Goal: Task Accomplishment & Management: Complete application form

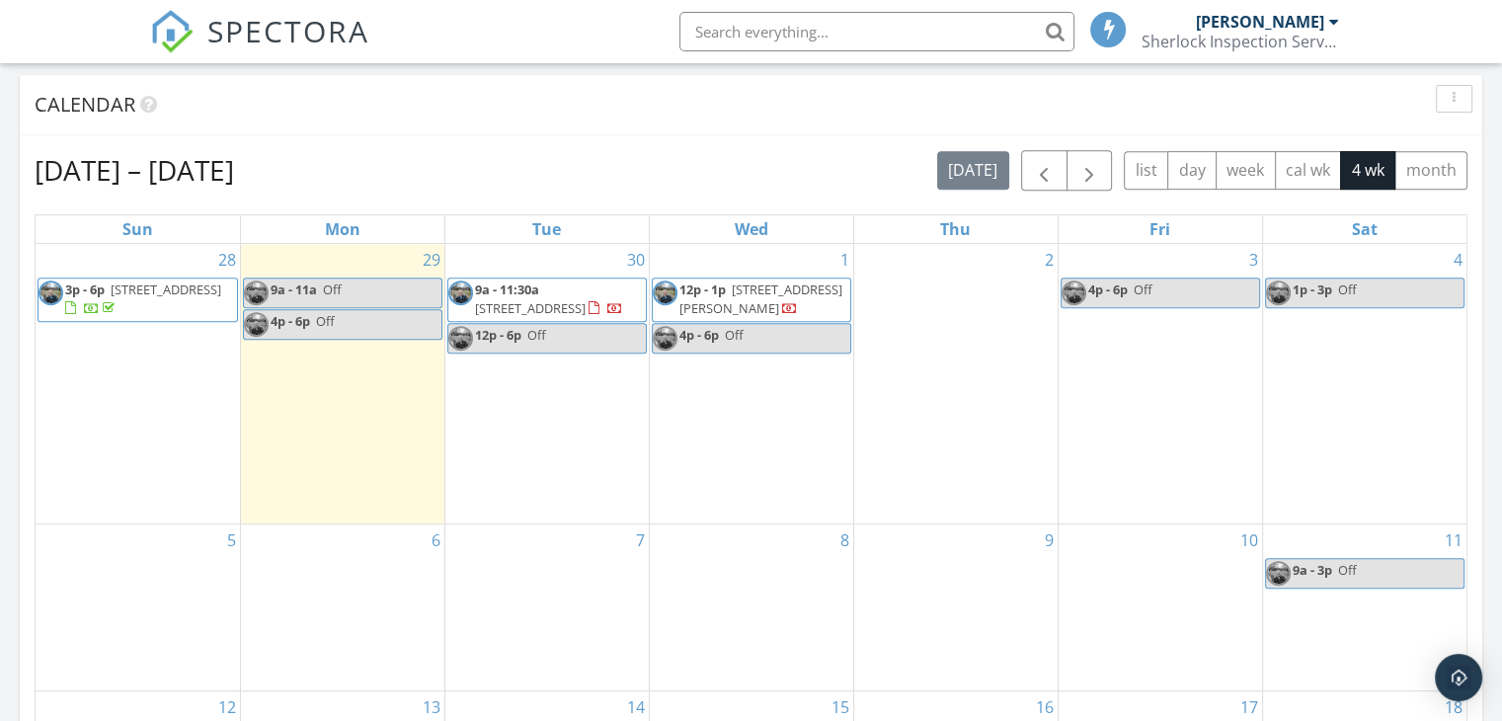
scroll to position [889, 0]
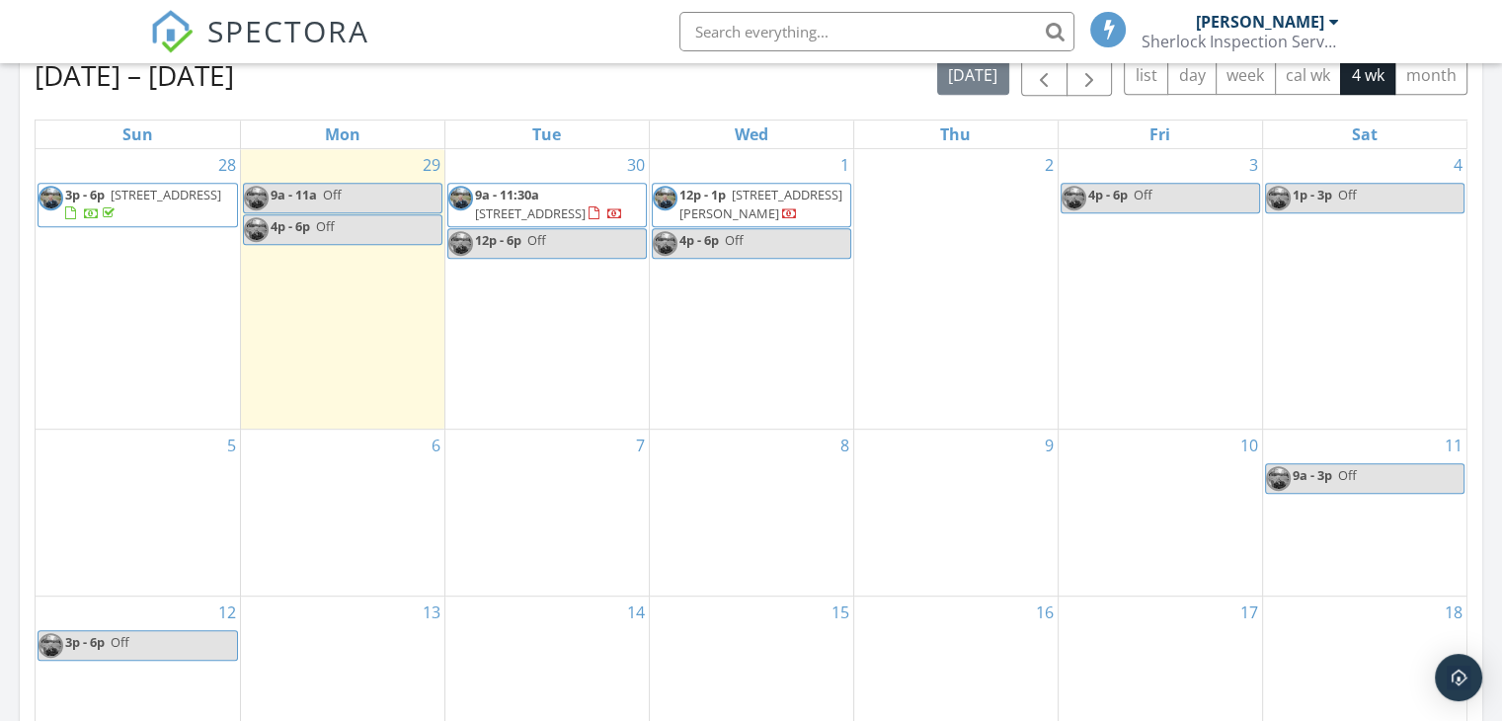
click at [359, 514] on div "6" at bounding box center [342, 513] width 203 height 166
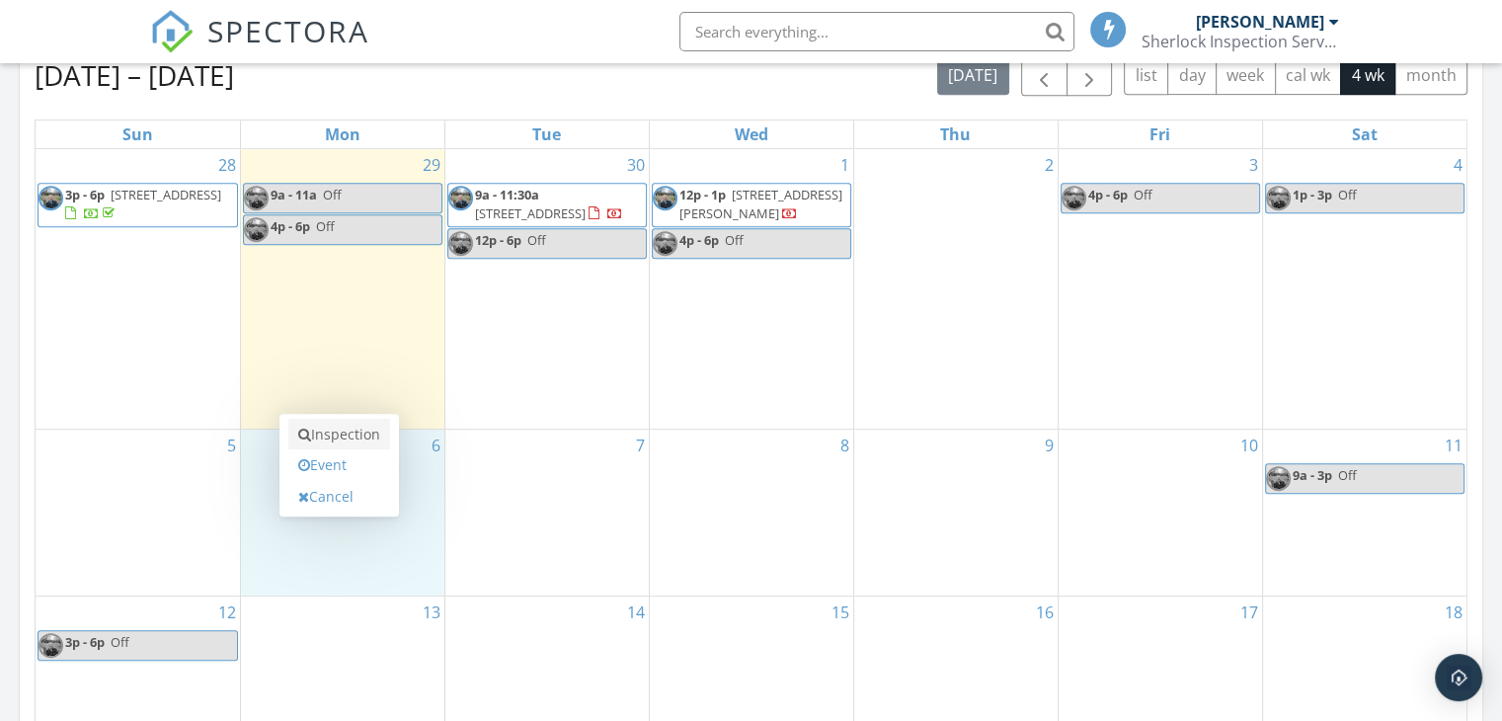
click at [379, 435] on link "Inspection" at bounding box center [339, 435] width 102 height 32
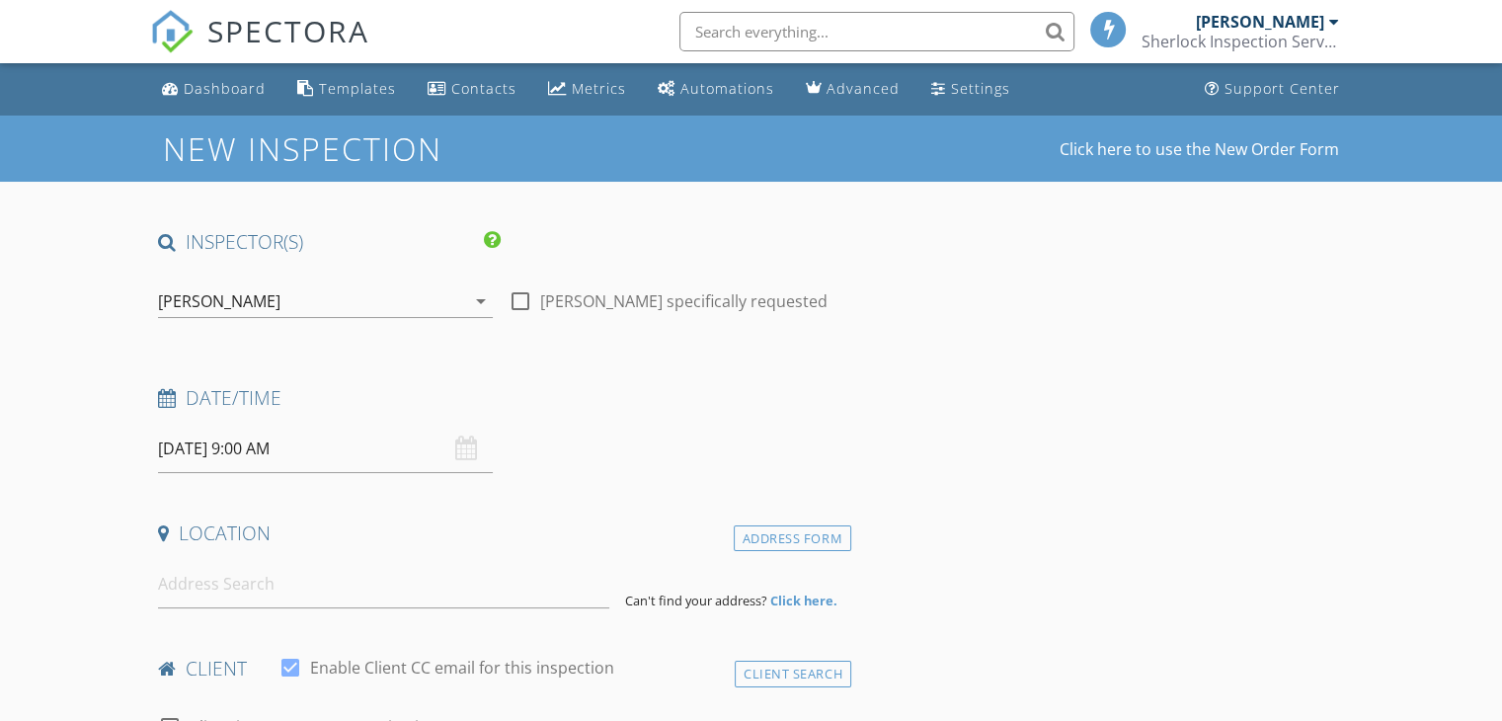
click at [526, 302] on div at bounding box center [521, 301] width 34 height 34
checkbox input "true"
click at [277, 446] on input "10/06/2025 9:00 AM" at bounding box center [325, 449] width 335 height 48
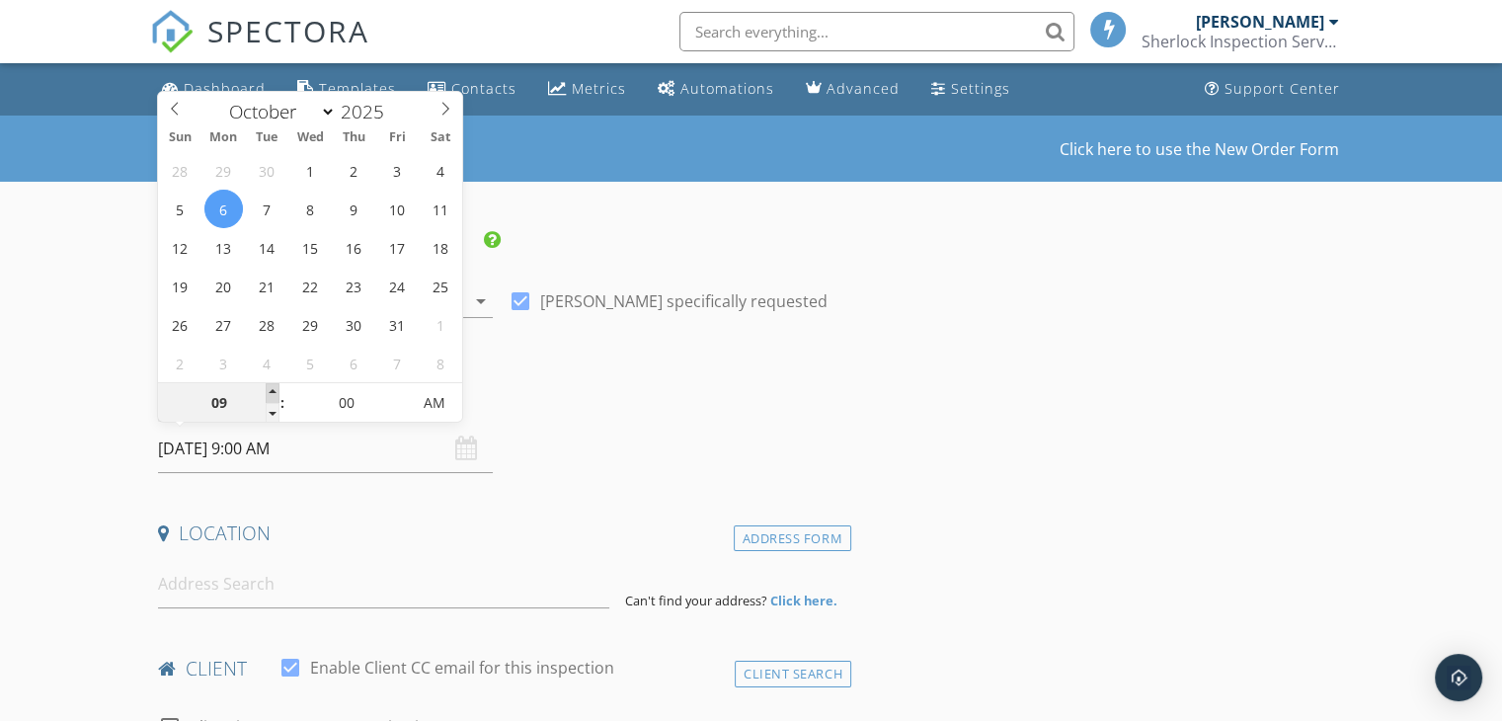
type input "10"
type input "10/06/2025 10:00 AM"
click at [269, 388] on span at bounding box center [273, 393] width 14 height 20
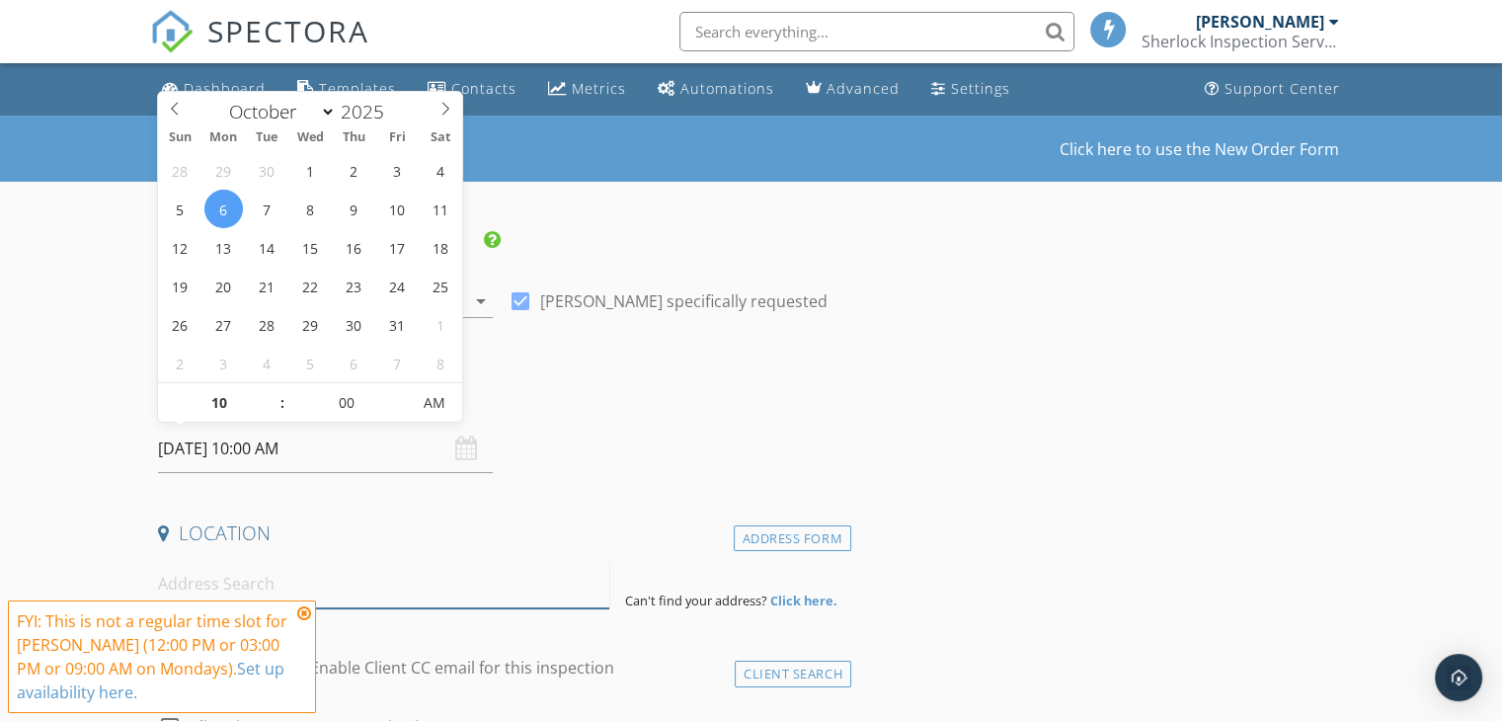
click at [244, 588] on input at bounding box center [383, 584] width 451 height 48
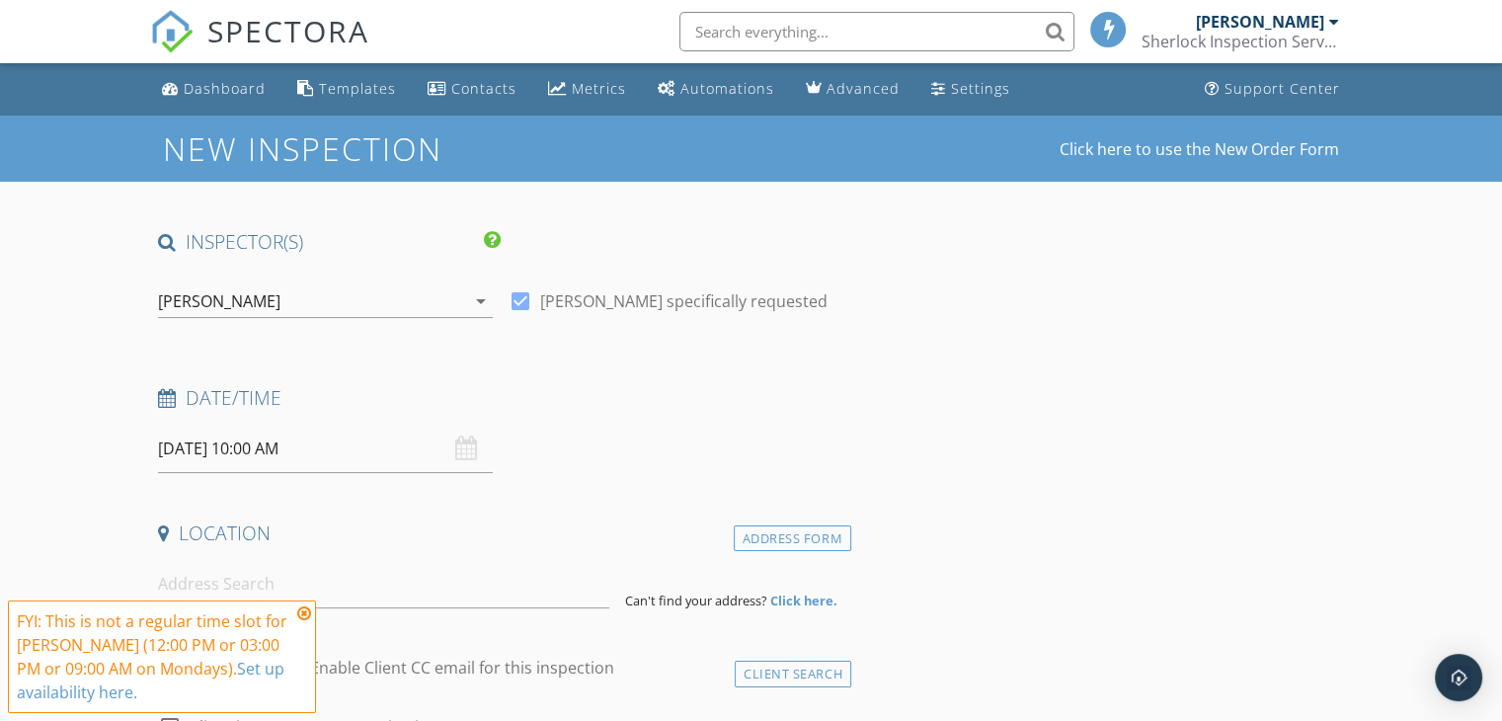
click at [304, 608] on icon at bounding box center [304, 613] width 14 height 16
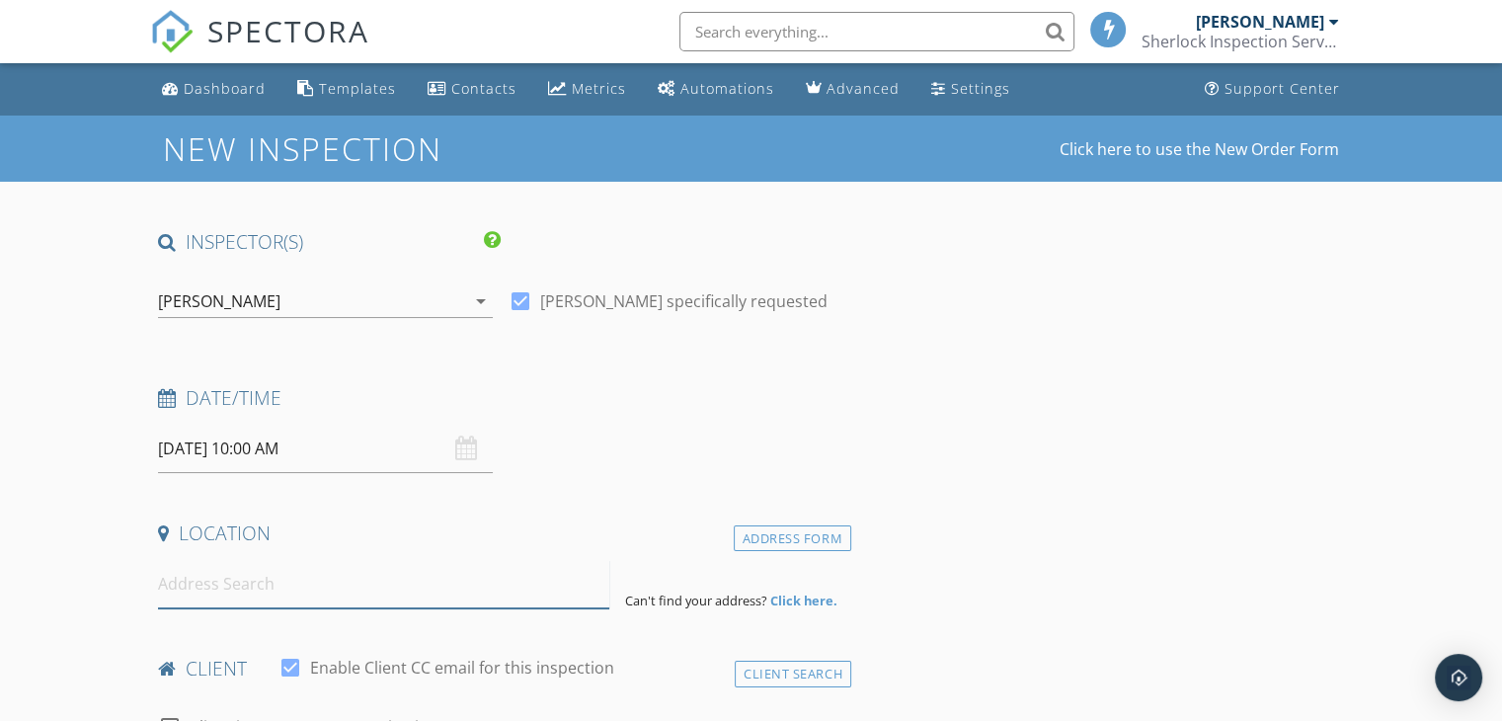
click at [295, 583] on input at bounding box center [383, 584] width 451 height 48
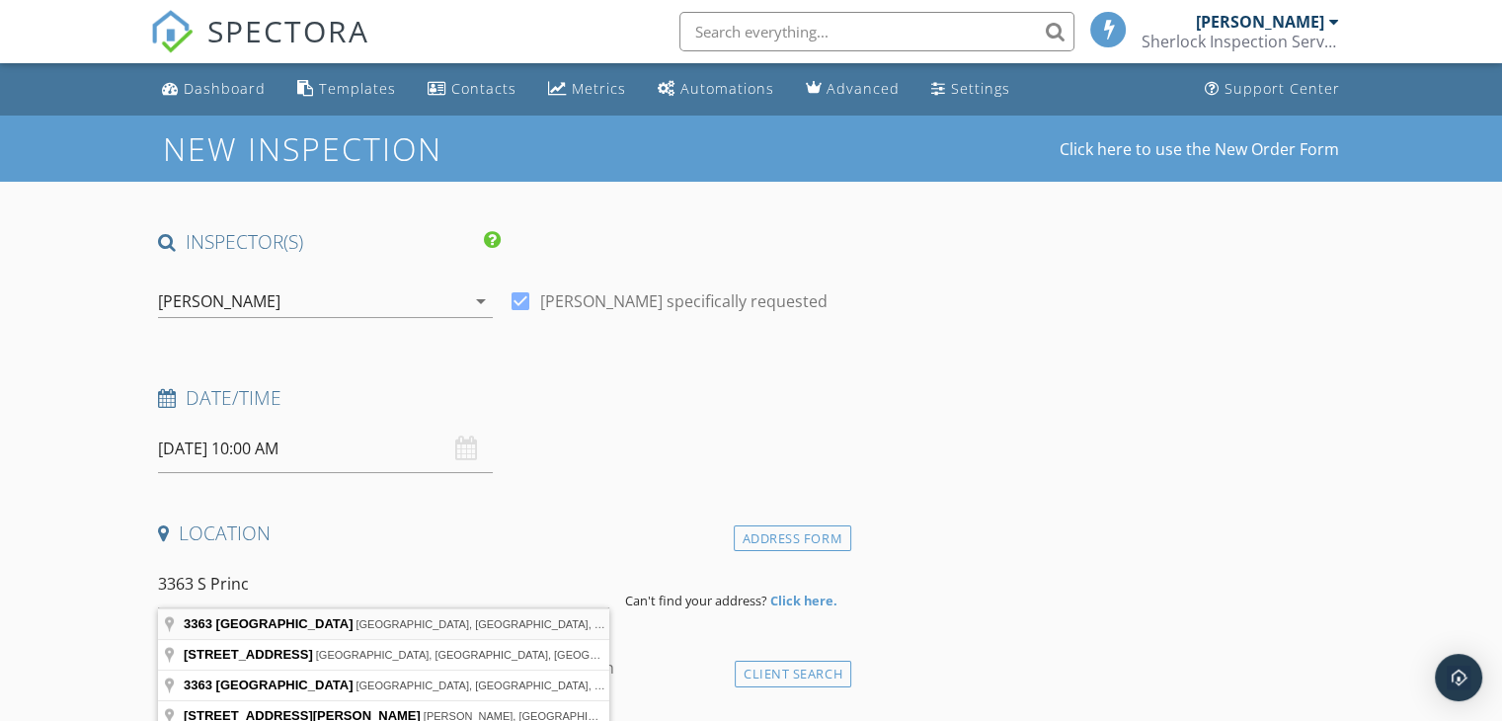
type input "3363 South Princeton Avenue, Milwaukee, WI, USA"
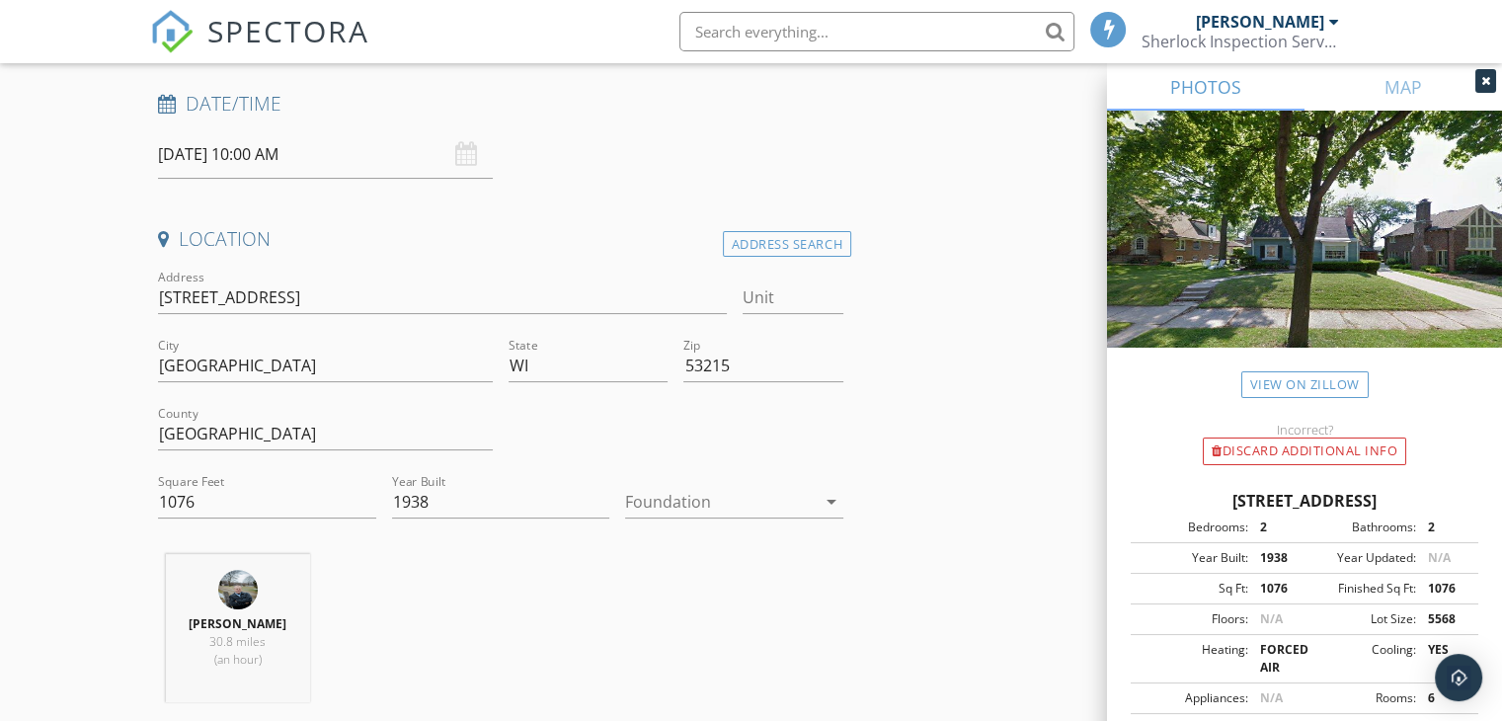
scroll to position [296, 0]
click at [731, 507] on div at bounding box center [720, 500] width 191 height 32
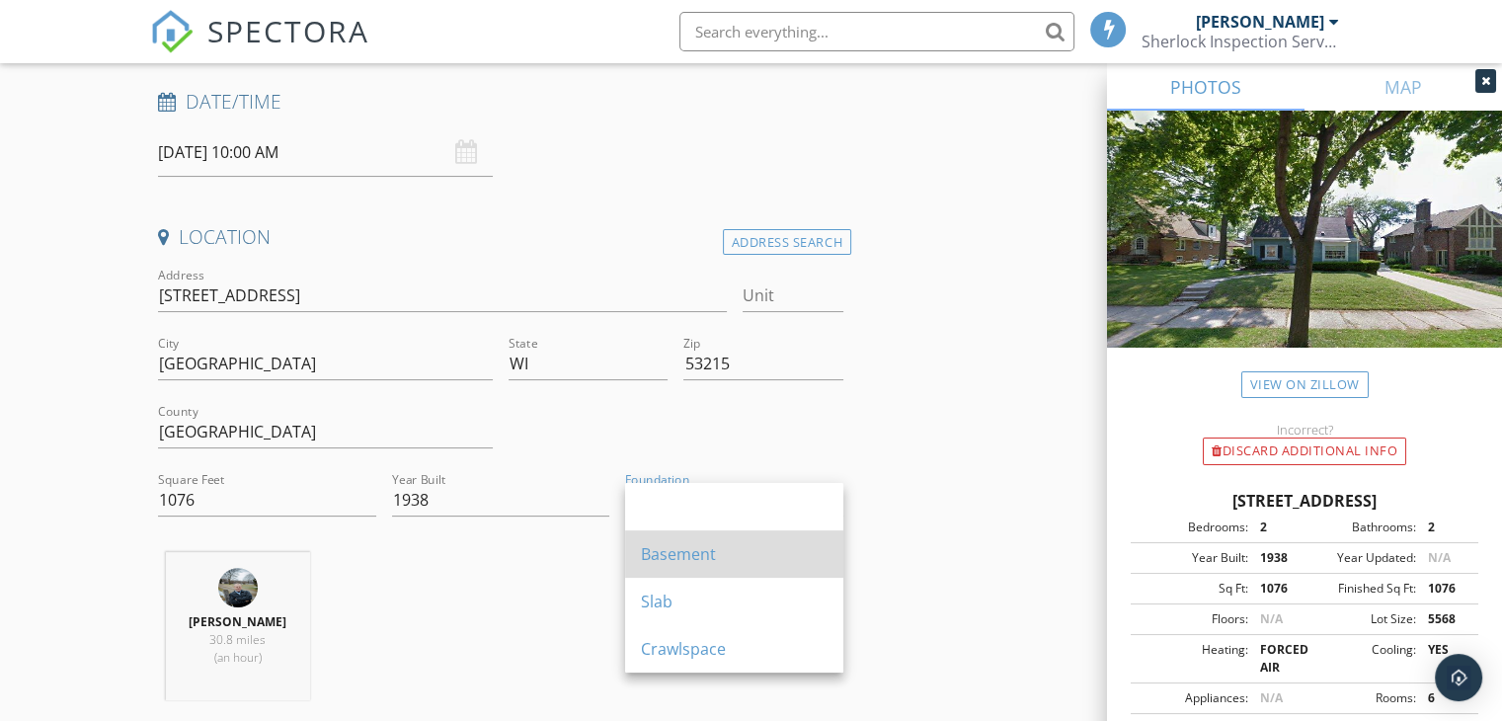
click at [704, 542] on div "Basement" at bounding box center [734, 554] width 187 height 24
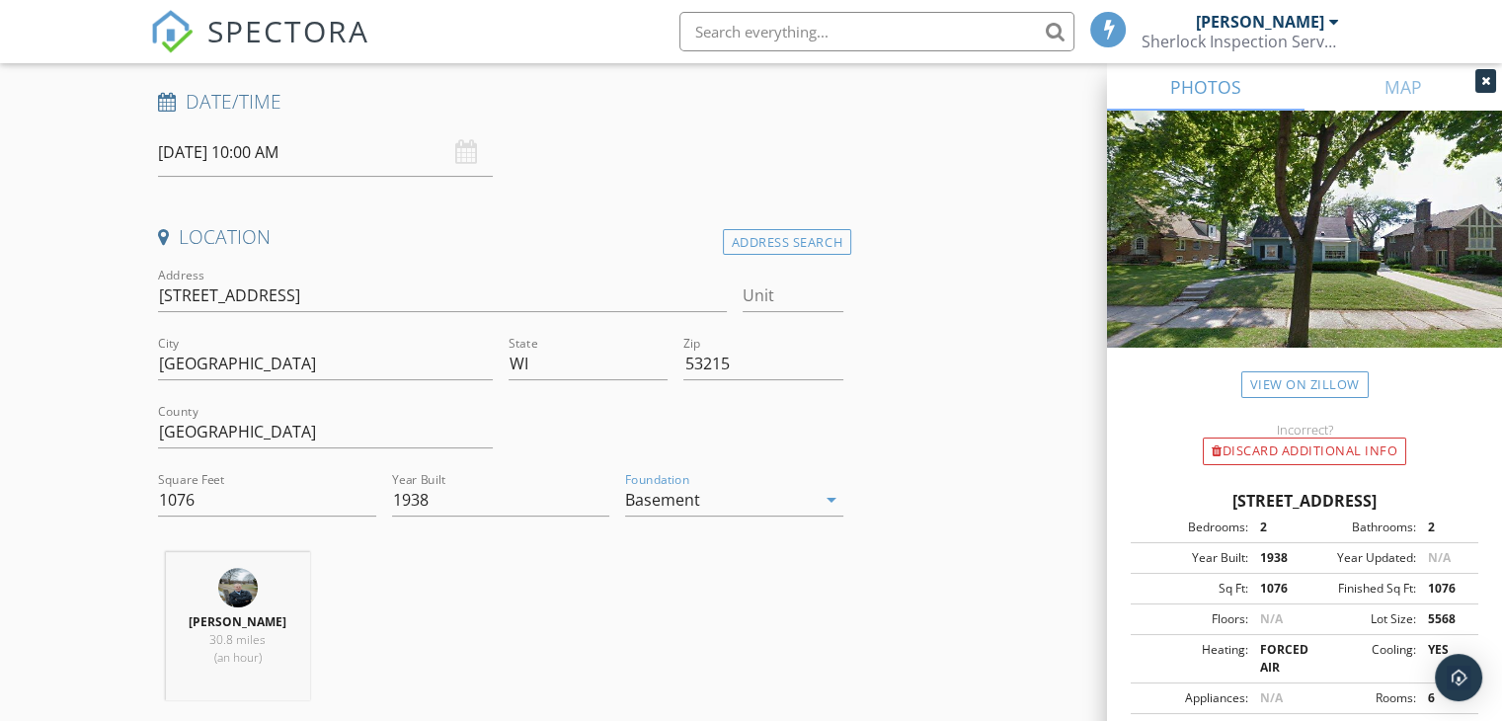
click at [520, 560] on div "Dan Reik 30.8 miles (an hour)" at bounding box center [500, 634] width 701 height 164
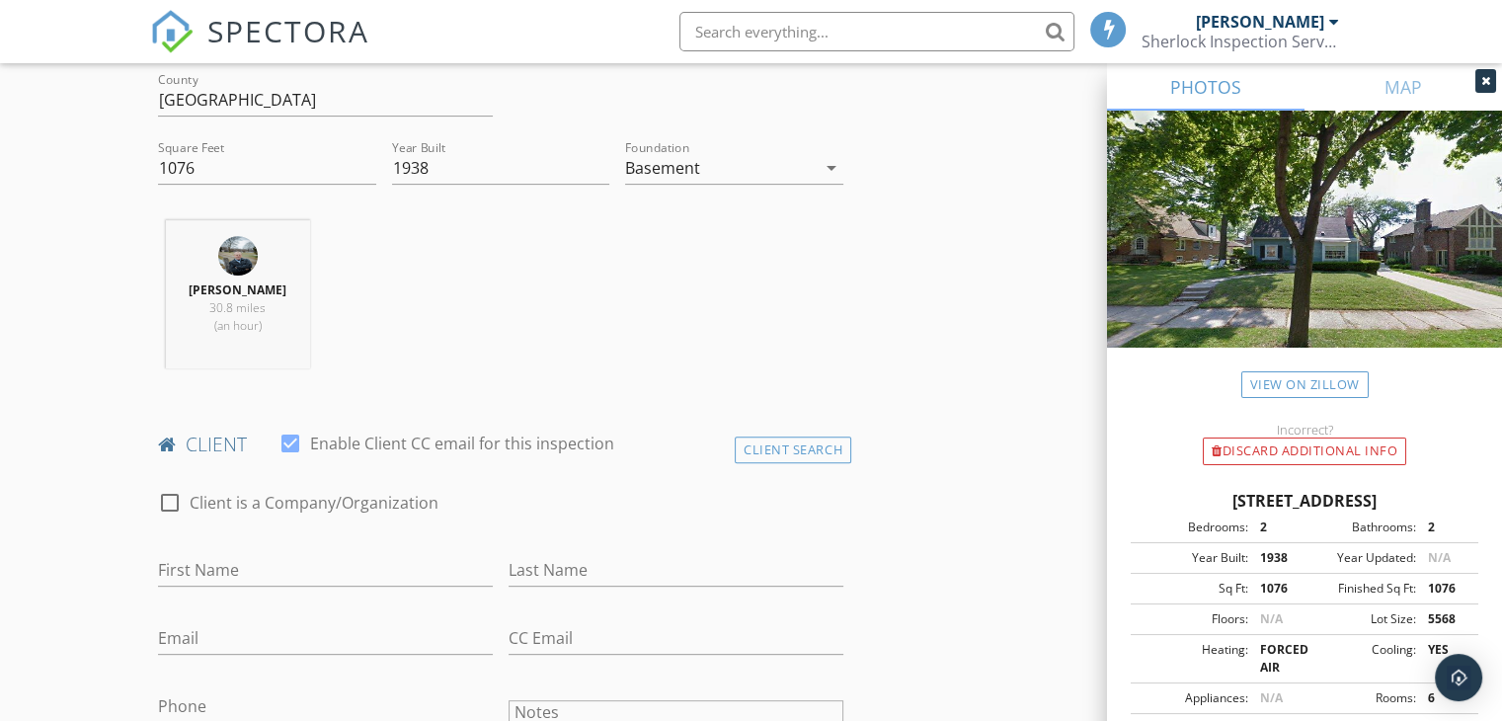
scroll to position [691, 0]
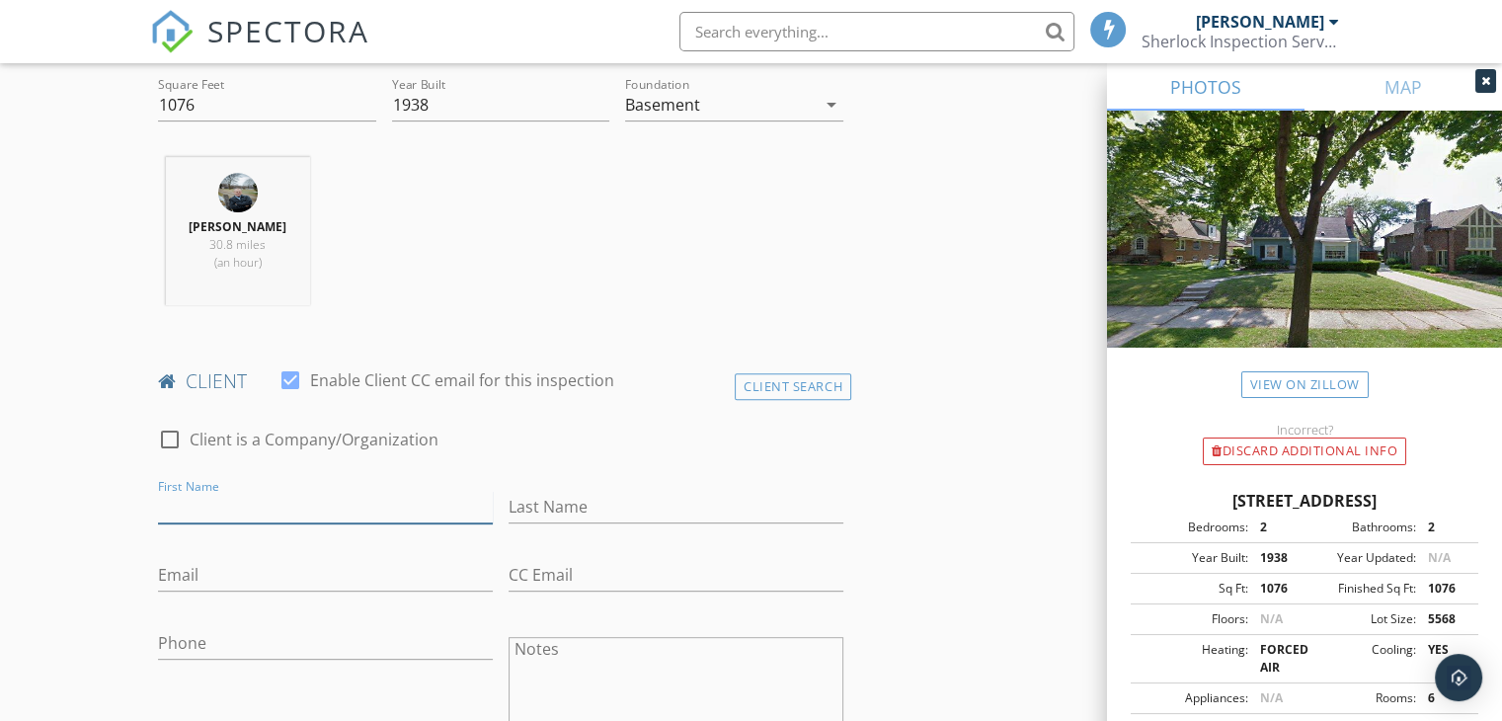
click at [273, 492] on input "First Name" at bounding box center [325, 507] width 335 height 33
type input "[PERSON_NAME]"
type input "Getse"
click at [229, 650] on input "Phone" at bounding box center [325, 643] width 335 height 33
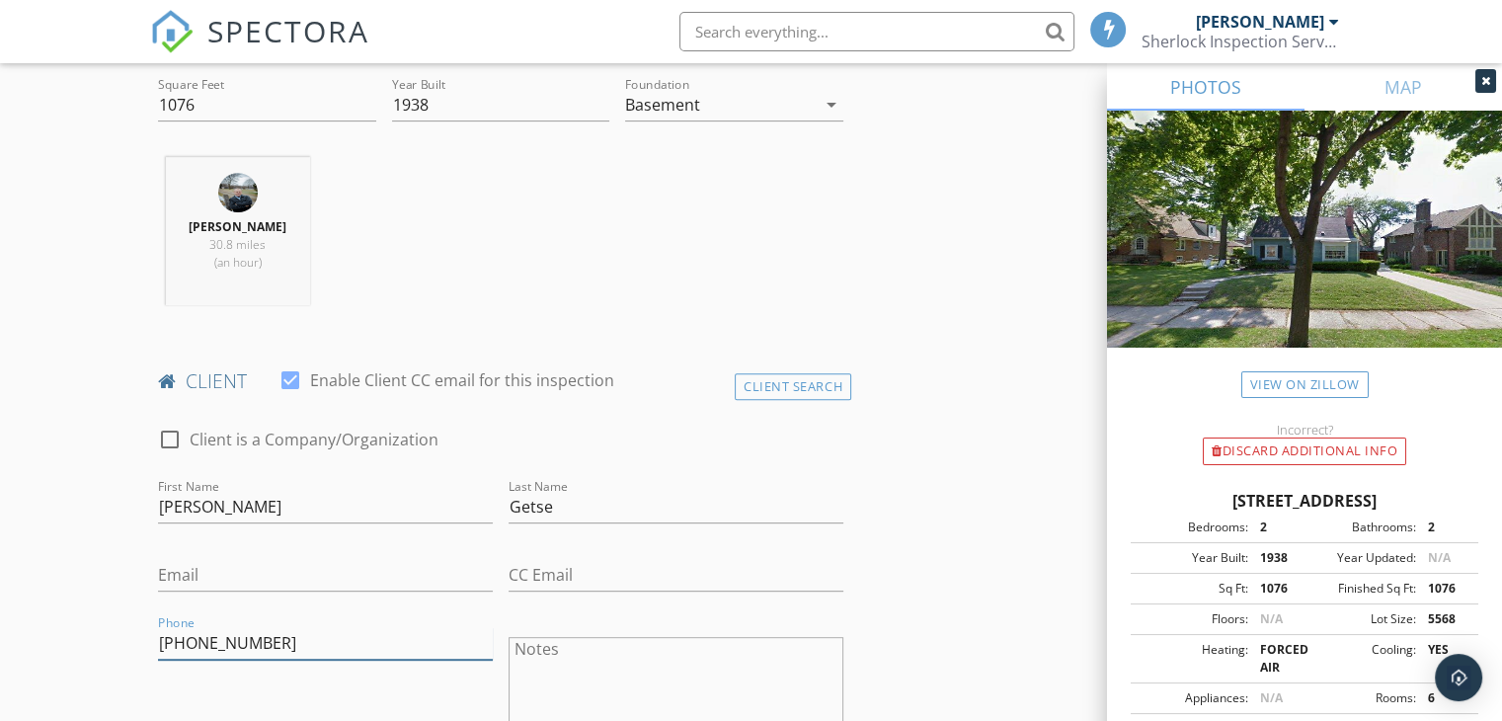
type input "[PHONE_NUMBER]"
click at [238, 579] on input "Email" at bounding box center [325, 575] width 335 height 33
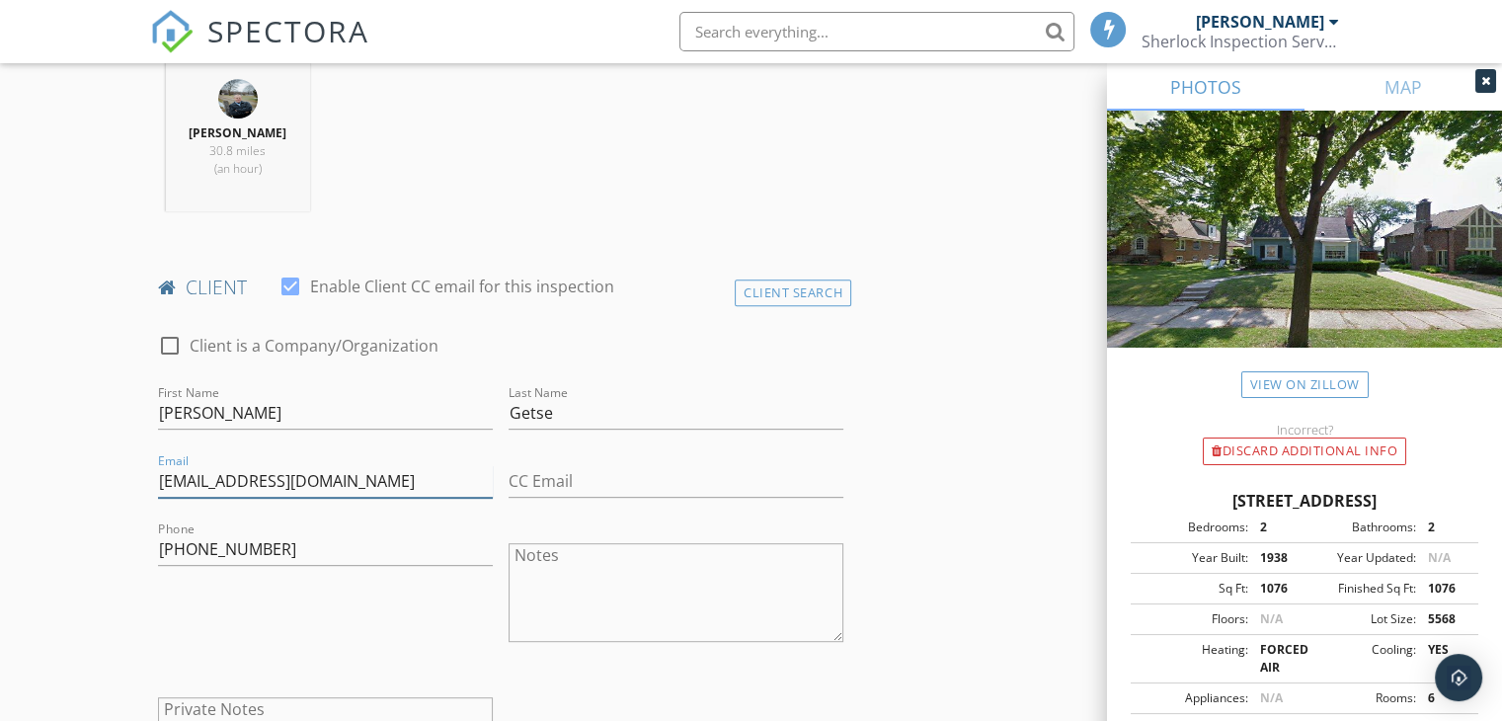
scroll to position [889, 0]
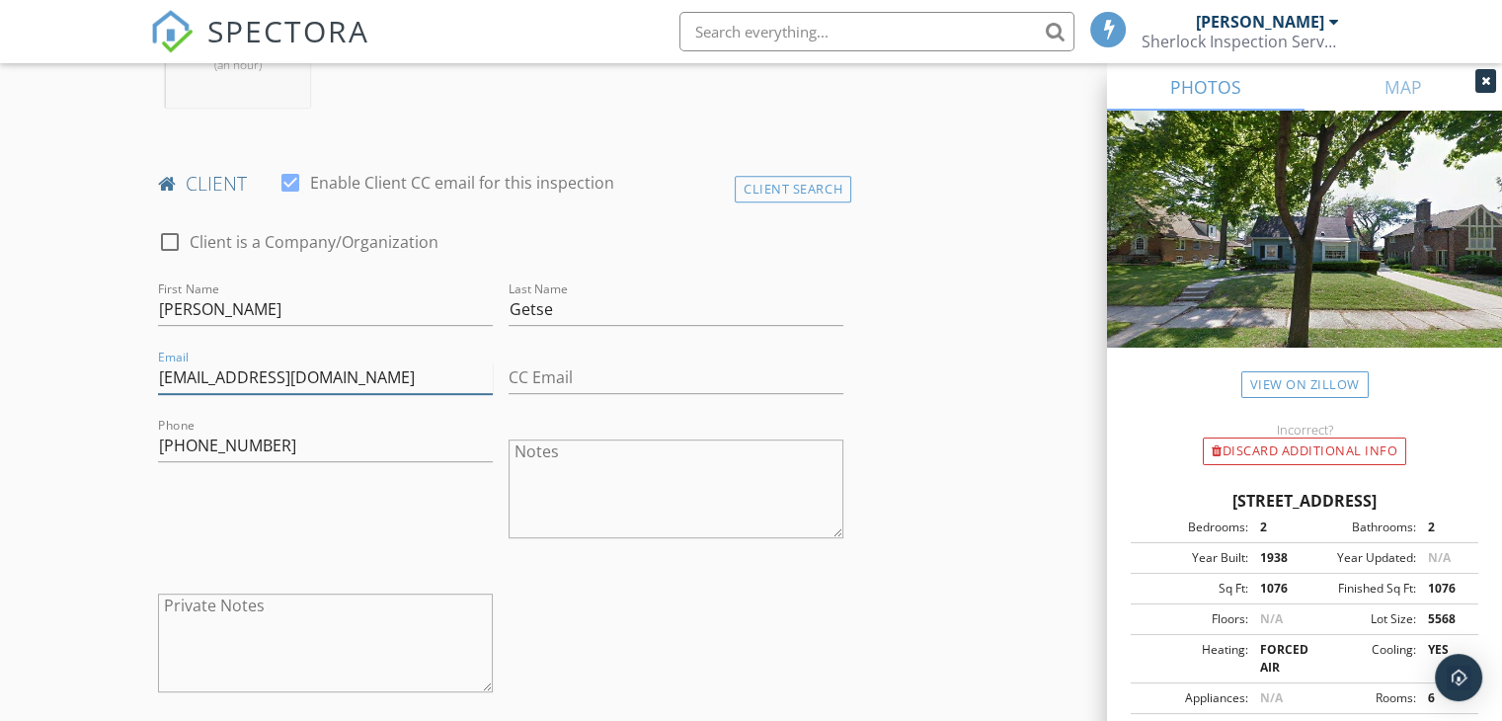
type input "[EMAIL_ADDRESS][DOMAIN_NAME]"
click at [737, 622] on div "check_box_outline_blank Client is a Company/Organization First Name Joseph Last…" at bounding box center [500, 466] width 701 height 512
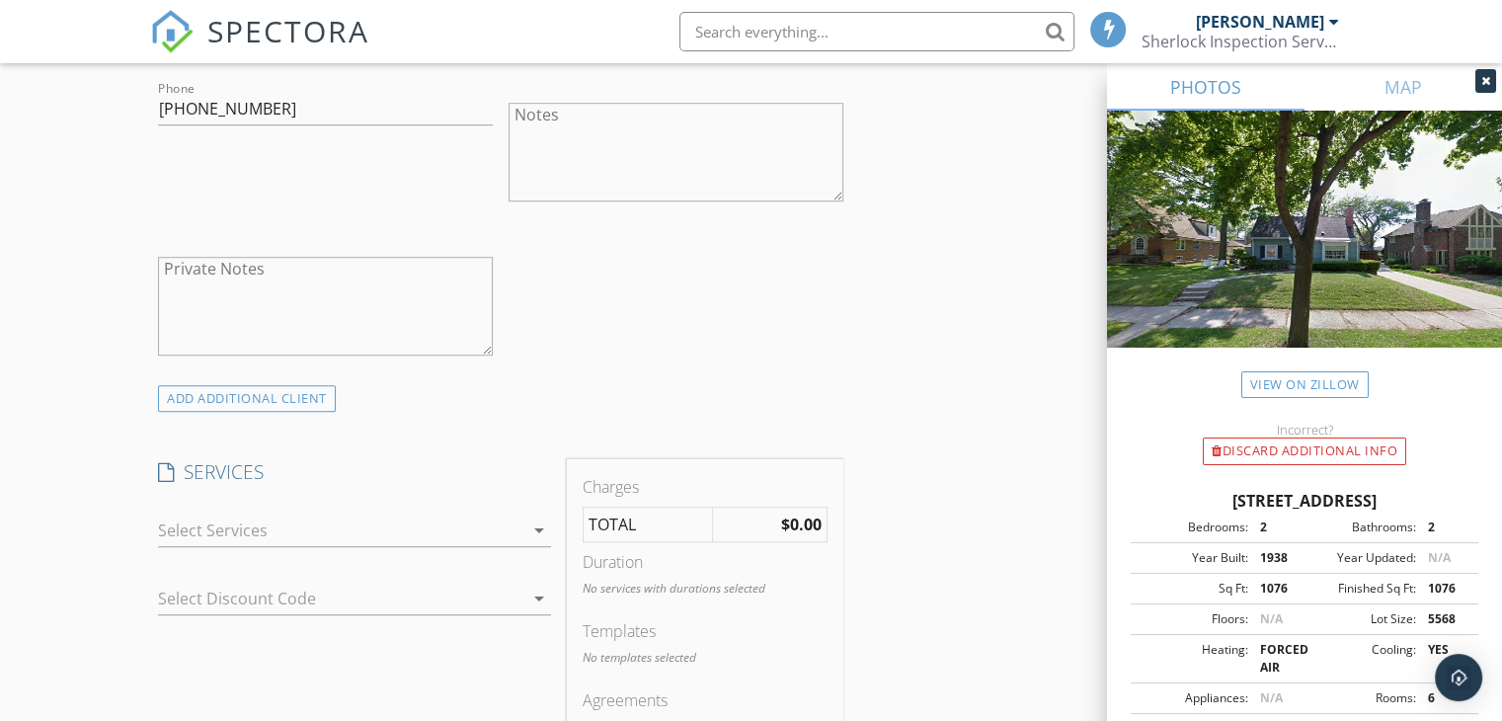
scroll to position [1284, 0]
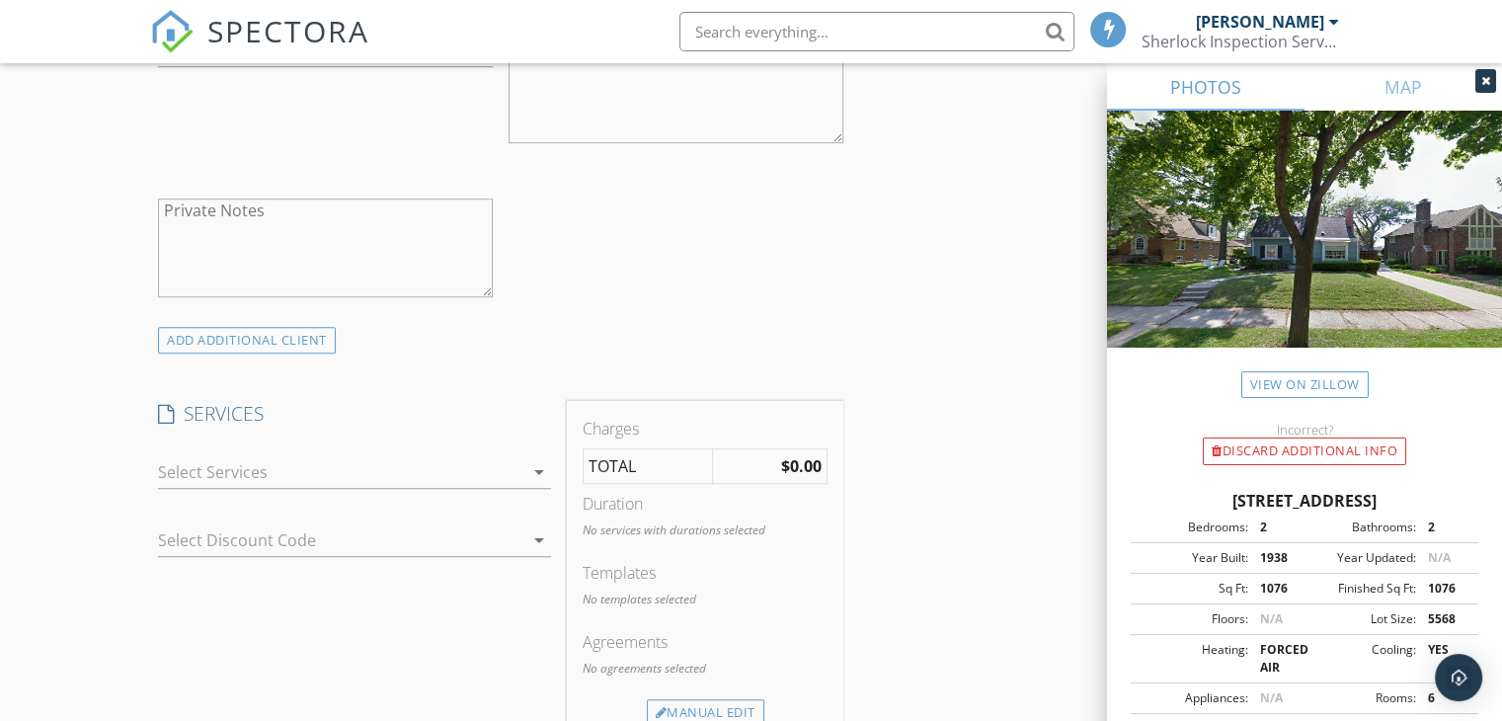
click at [523, 475] on div "arrow_drop_down" at bounding box center [537, 472] width 28 height 24
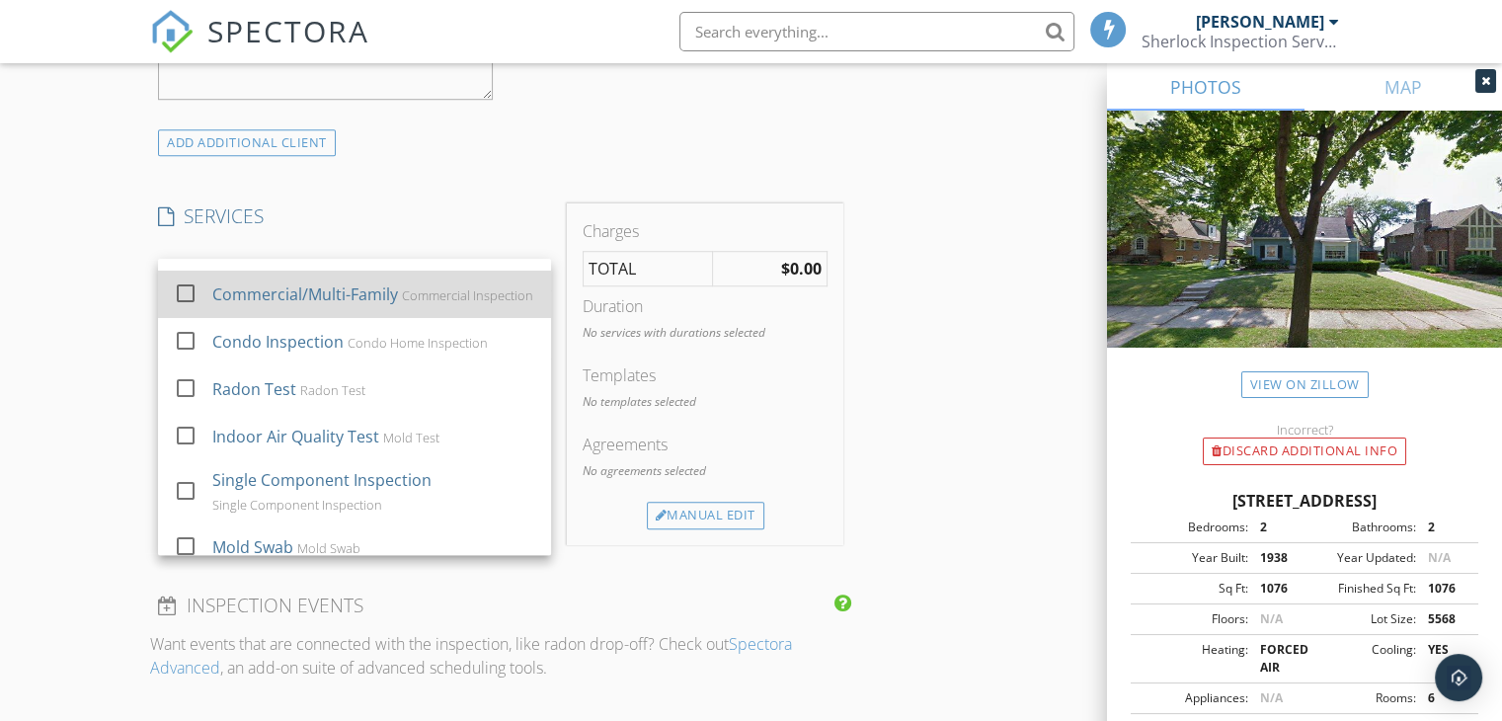
scroll to position [198, 0]
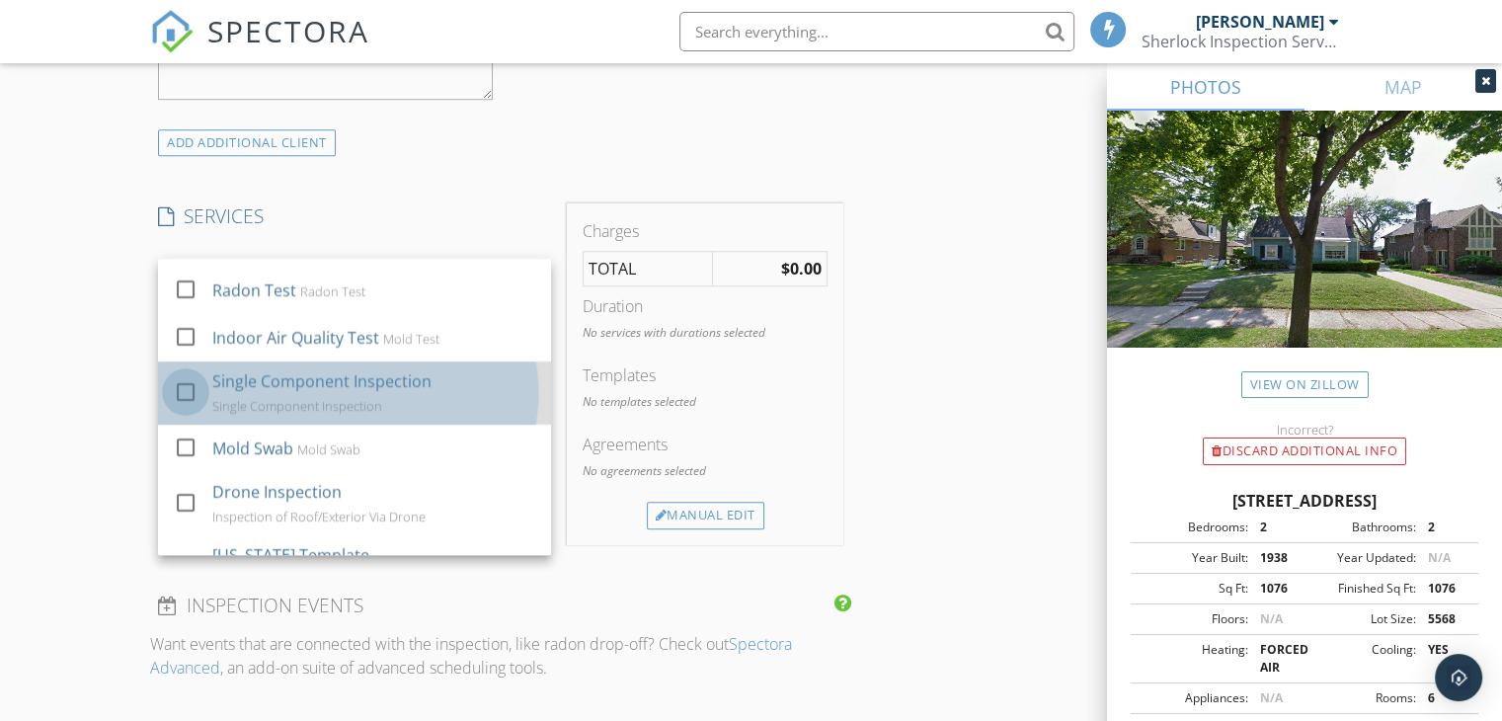
click at [190, 408] on div at bounding box center [186, 392] width 34 height 34
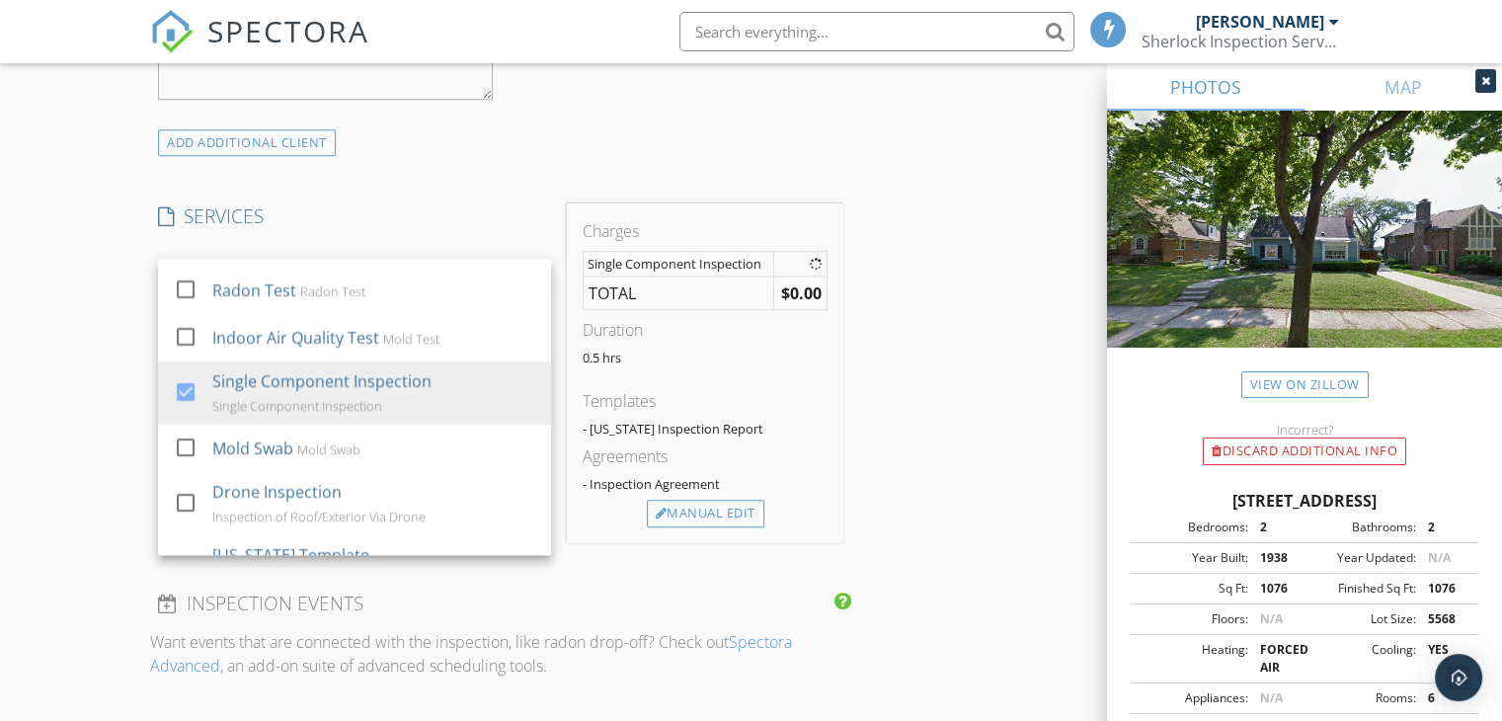
click at [95, 408] on div "New Inspection Click here to use the New Order Form INSPECTOR(S) check_box Dan …" at bounding box center [751, 332] width 1502 height 3397
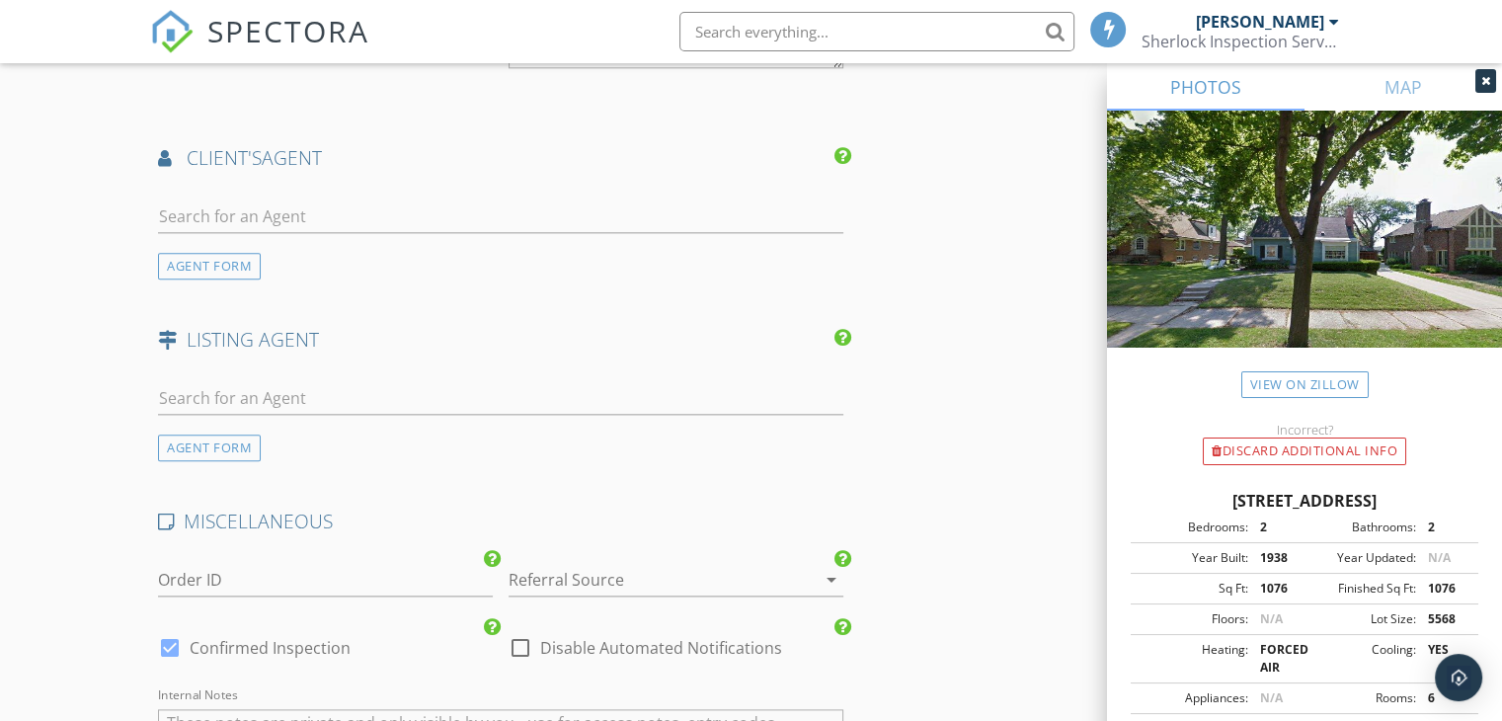
scroll to position [2370, 0]
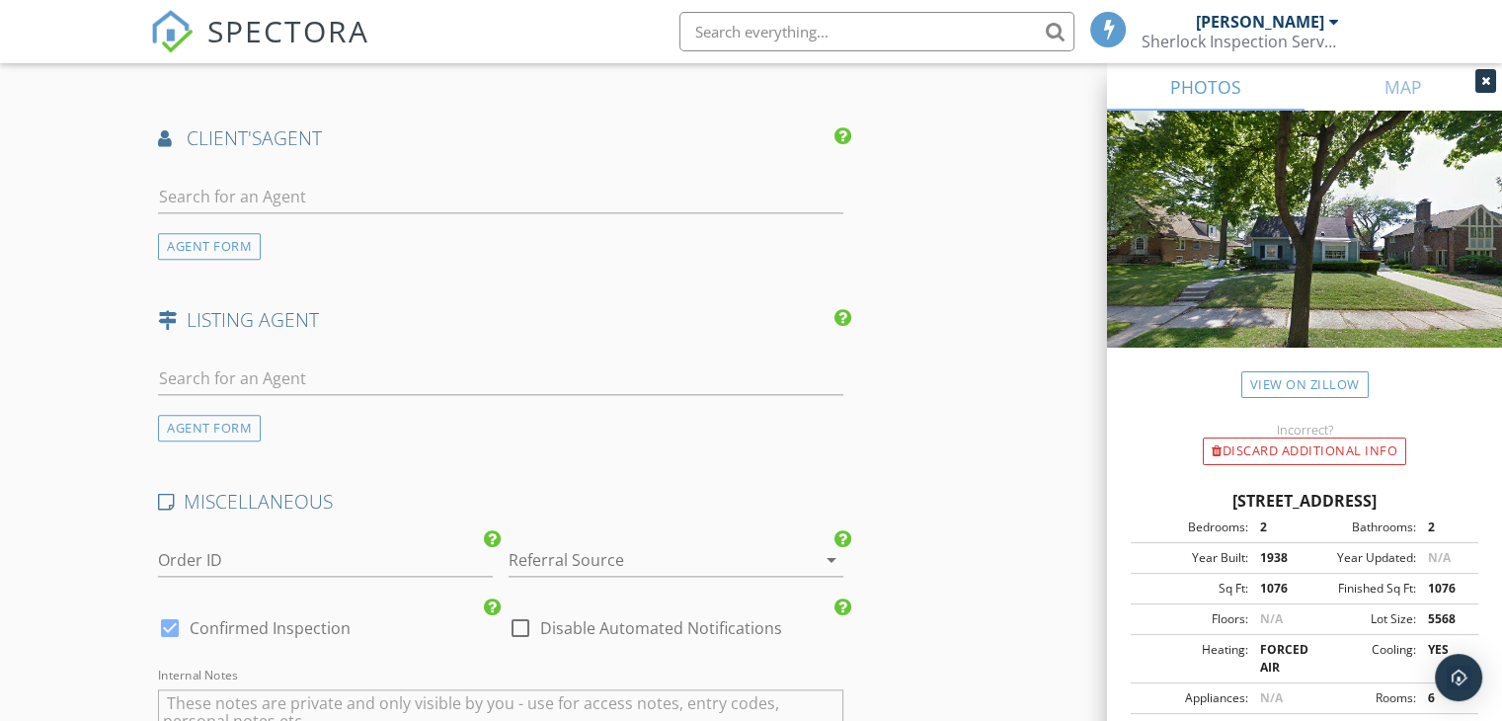
click at [687, 557] on div at bounding box center [648, 560] width 279 height 32
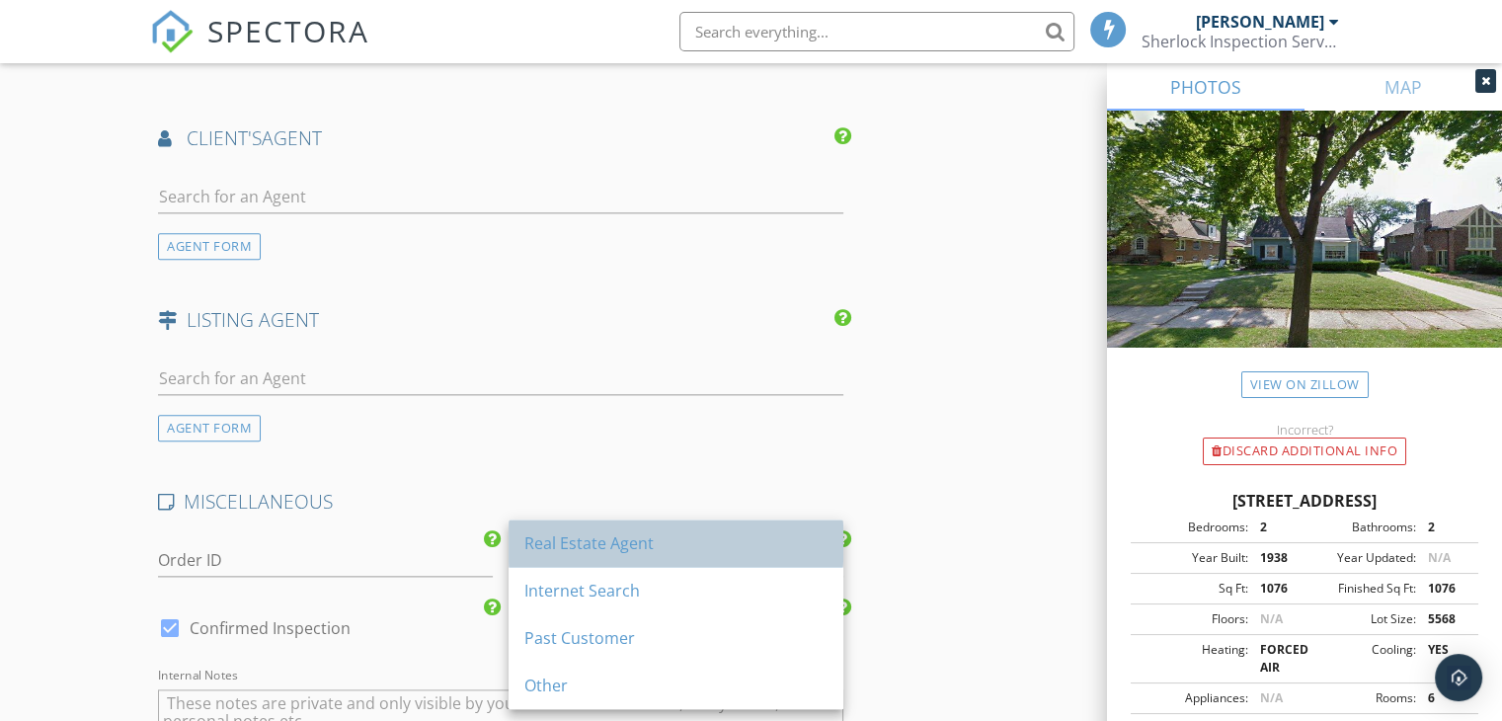
click at [684, 558] on div "Real Estate Agent" at bounding box center [675, 542] width 303 height 47
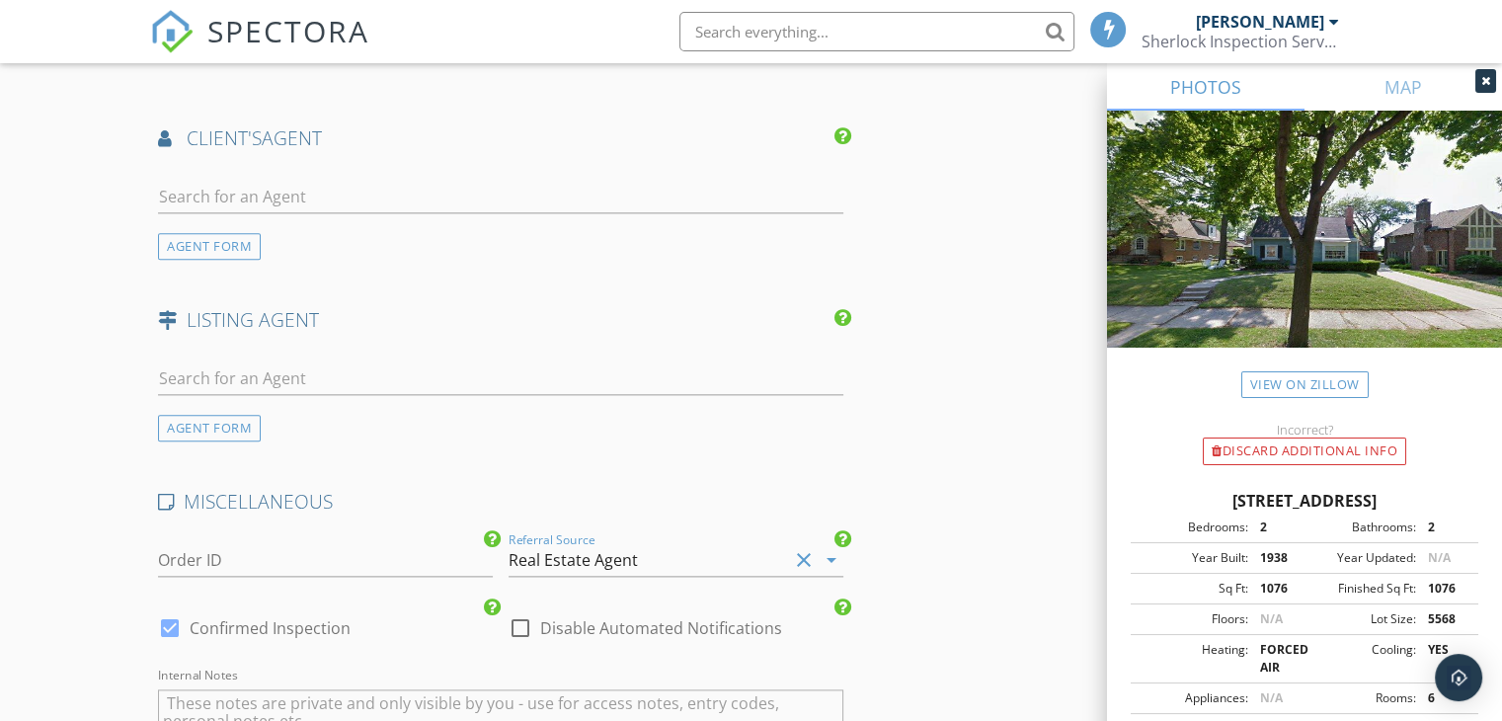
click at [660, 565] on div "Real Estate Agent" at bounding box center [648, 560] width 279 height 32
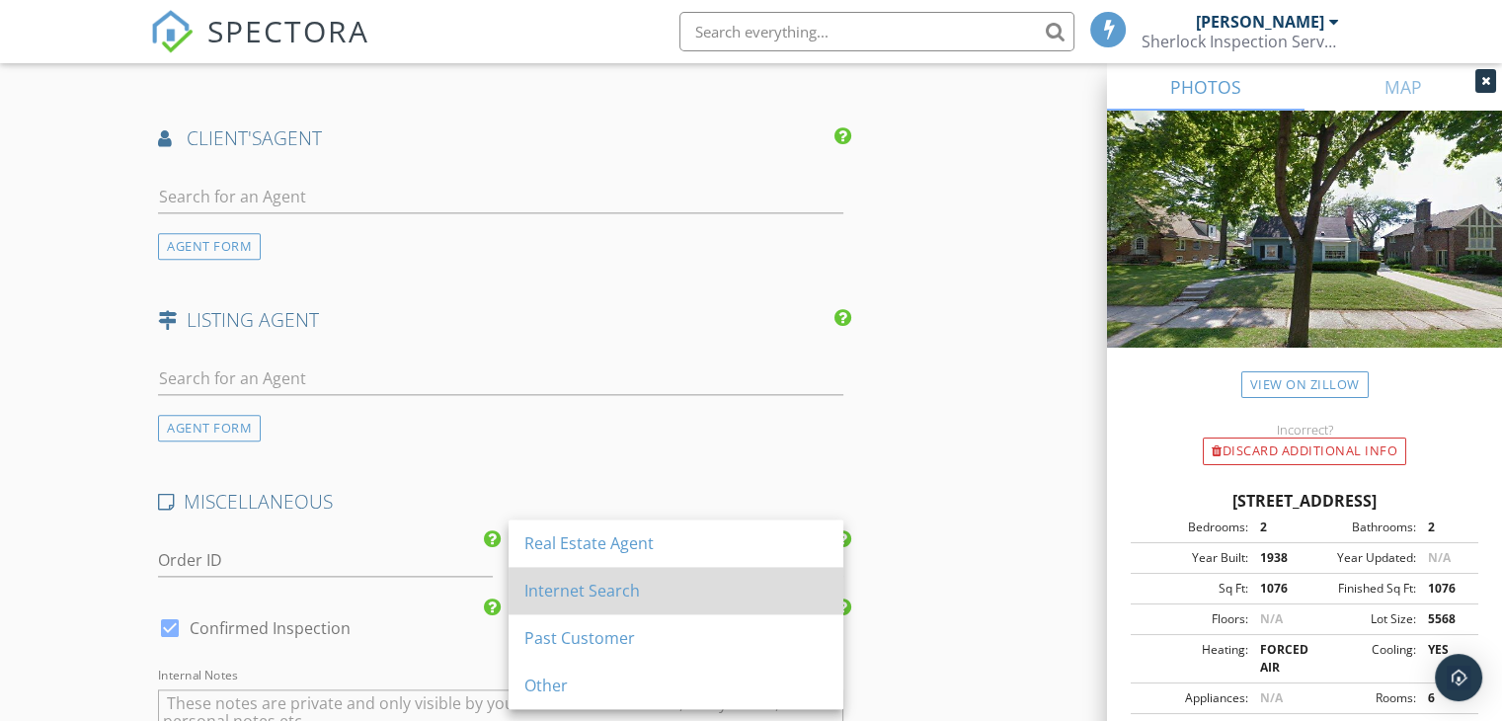
click at [656, 579] on div "Internet Search" at bounding box center [675, 591] width 303 height 24
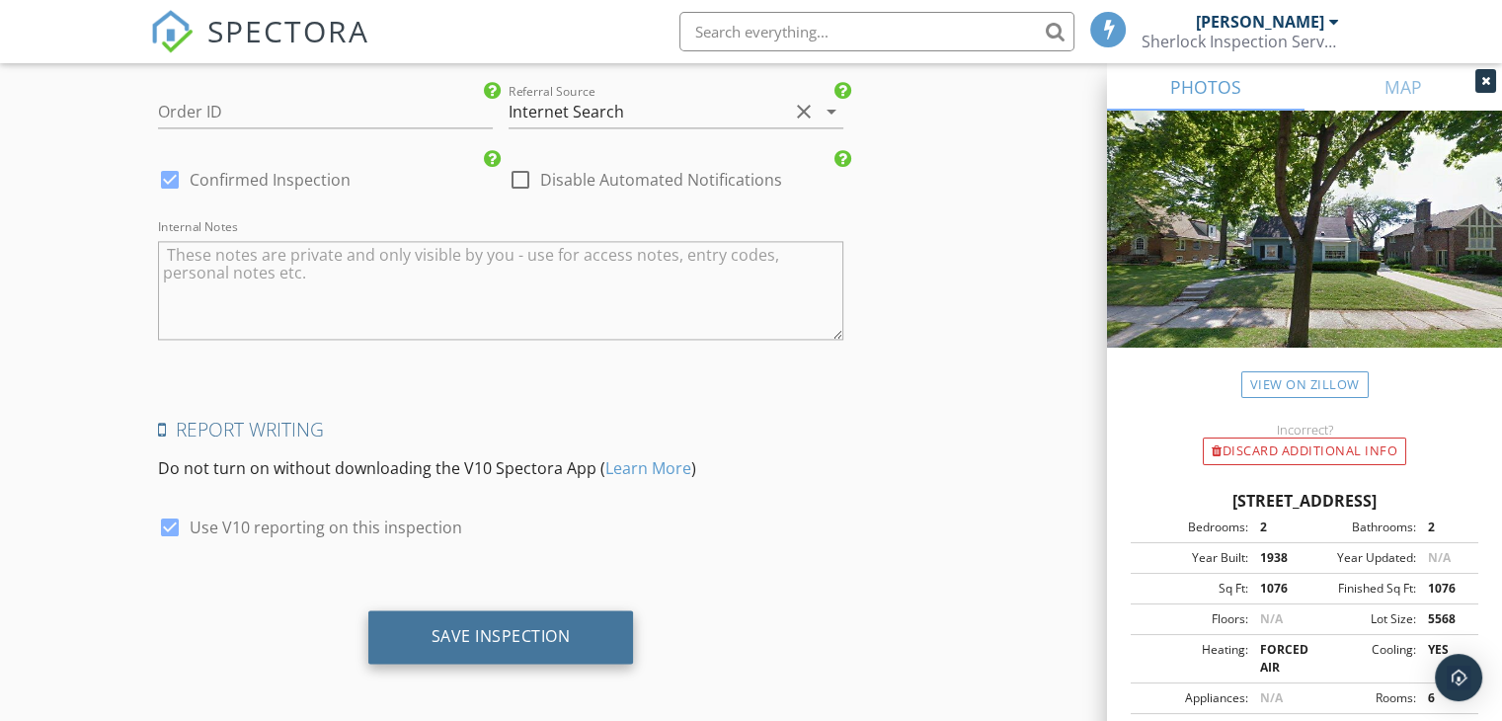
click at [508, 635] on div "Save Inspection" at bounding box center [501, 636] width 139 height 20
